Goal: Transaction & Acquisition: Book appointment/travel/reservation

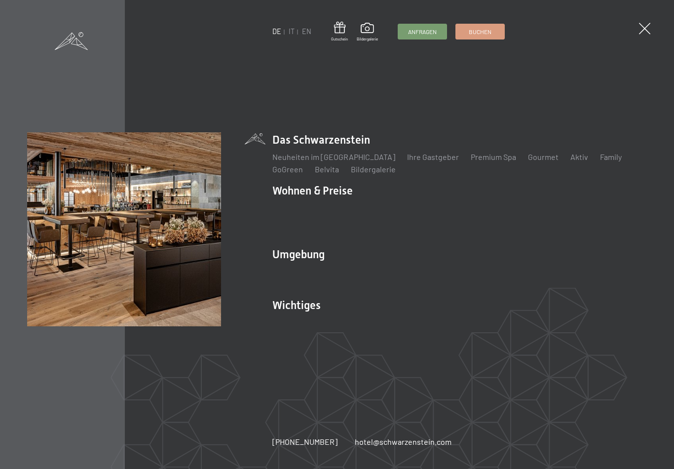
click at [370, 174] on link "Bildergalerie" at bounding box center [373, 168] width 45 height 9
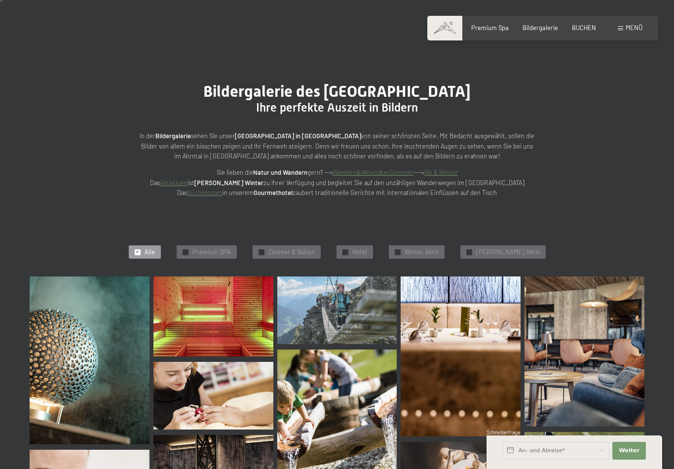
click at [228, 245] on div "✓ Premium SPA" at bounding box center [207, 252] width 60 height 14
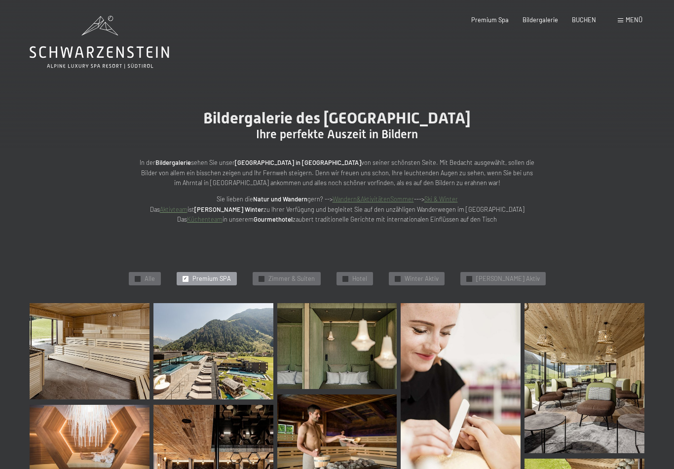
click at [629, 17] on span "Menü" at bounding box center [634, 20] width 17 height 8
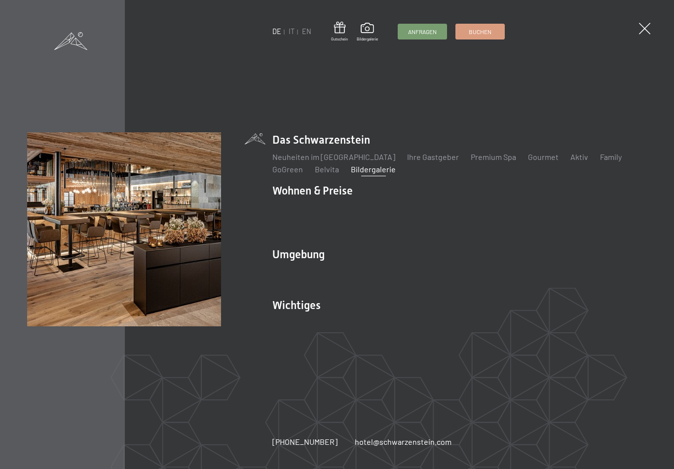
click at [484, 161] on link "Premium Spa" at bounding box center [493, 156] width 45 height 9
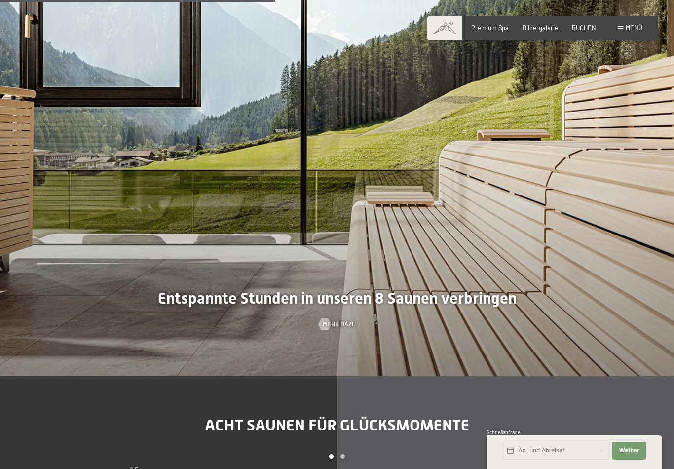
scroll to position [2430, 0]
click at [634, 28] on span "Menü" at bounding box center [634, 28] width 17 height 8
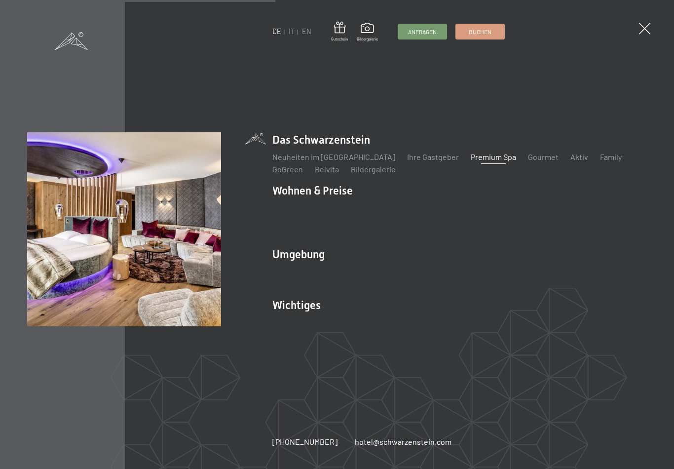
click at [392, 212] on link "Zimmer & Preise" at bounding box center [376, 207] width 57 height 9
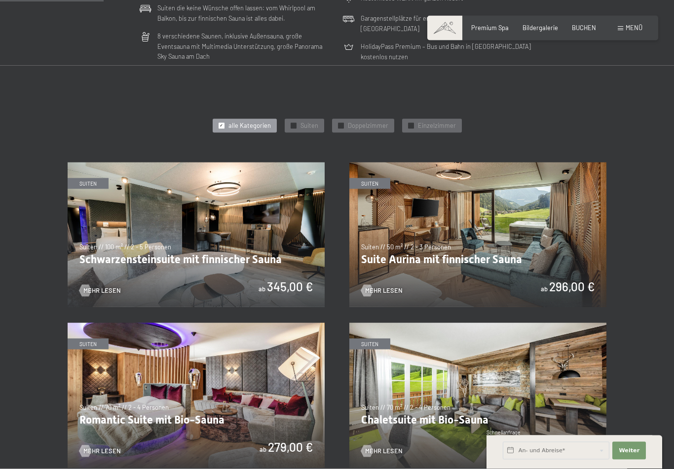
scroll to position [359, 0]
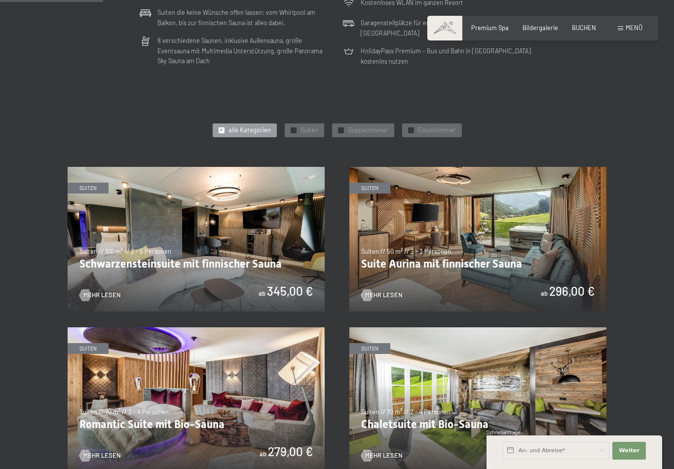
click at [385, 126] on span "Doppelzimmer" at bounding box center [368, 130] width 40 height 9
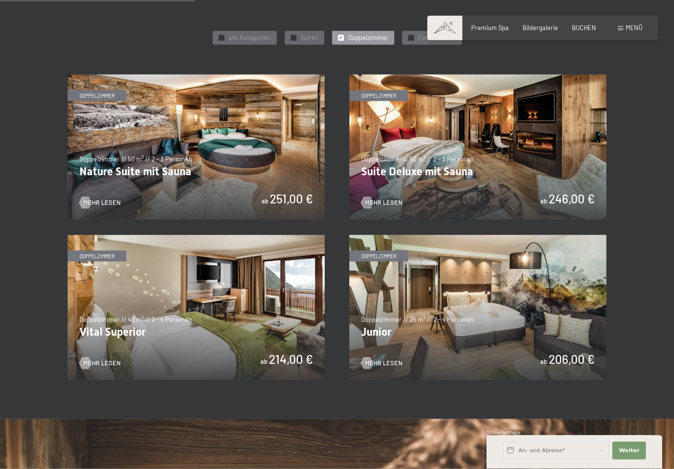
scroll to position [452, 0]
click at [266, 325] on img at bounding box center [196, 306] width 257 height 145
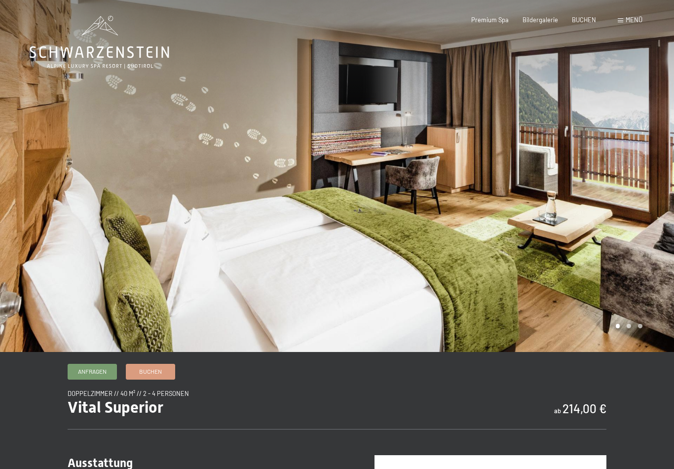
click at [630, 341] on div at bounding box center [505, 176] width 337 height 352
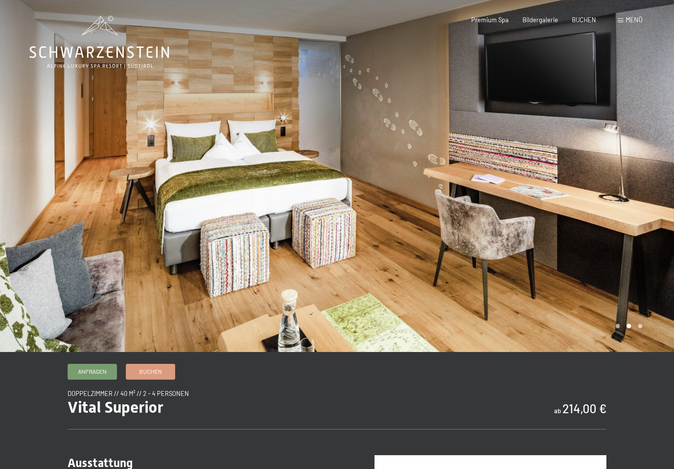
click at [640, 338] on div at bounding box center [505, 176] width 337 height 352
